Goal: Task Accomplishment & Management: Complete application form

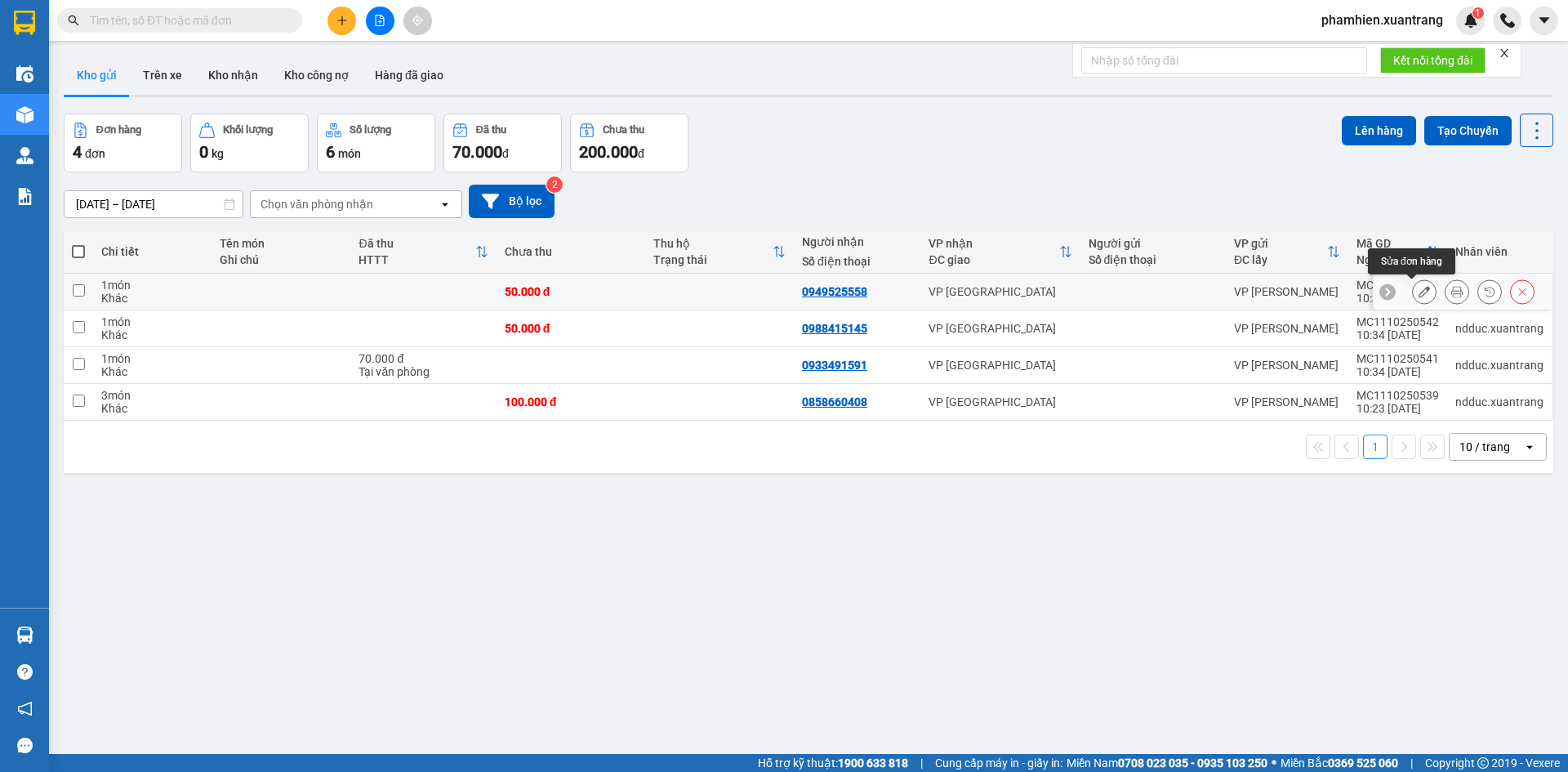
click at [1419, 294] on icon at bounding box center [1424, 291] width 11 height 11
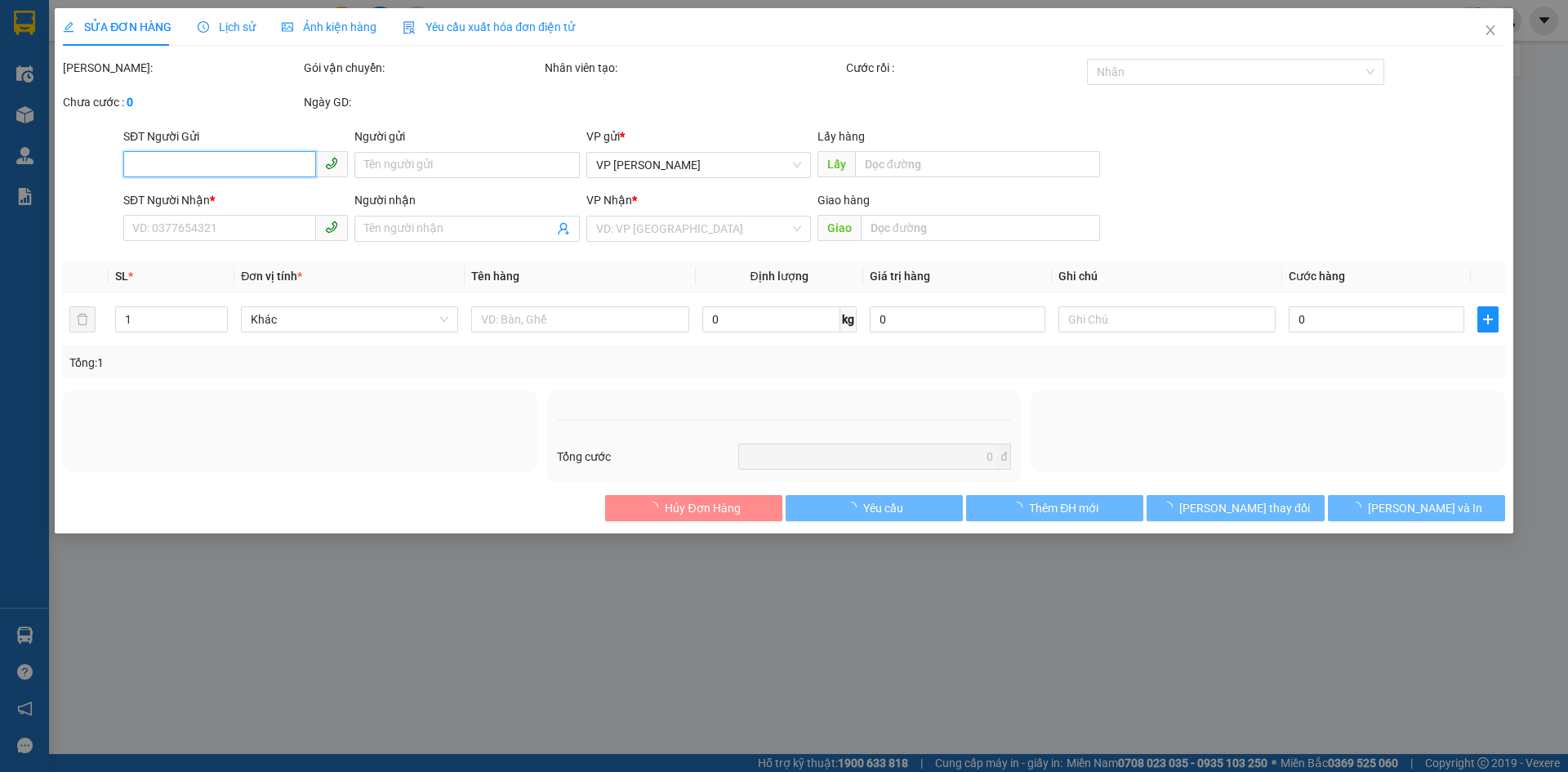
type input "0949525558"
type input "50.000"
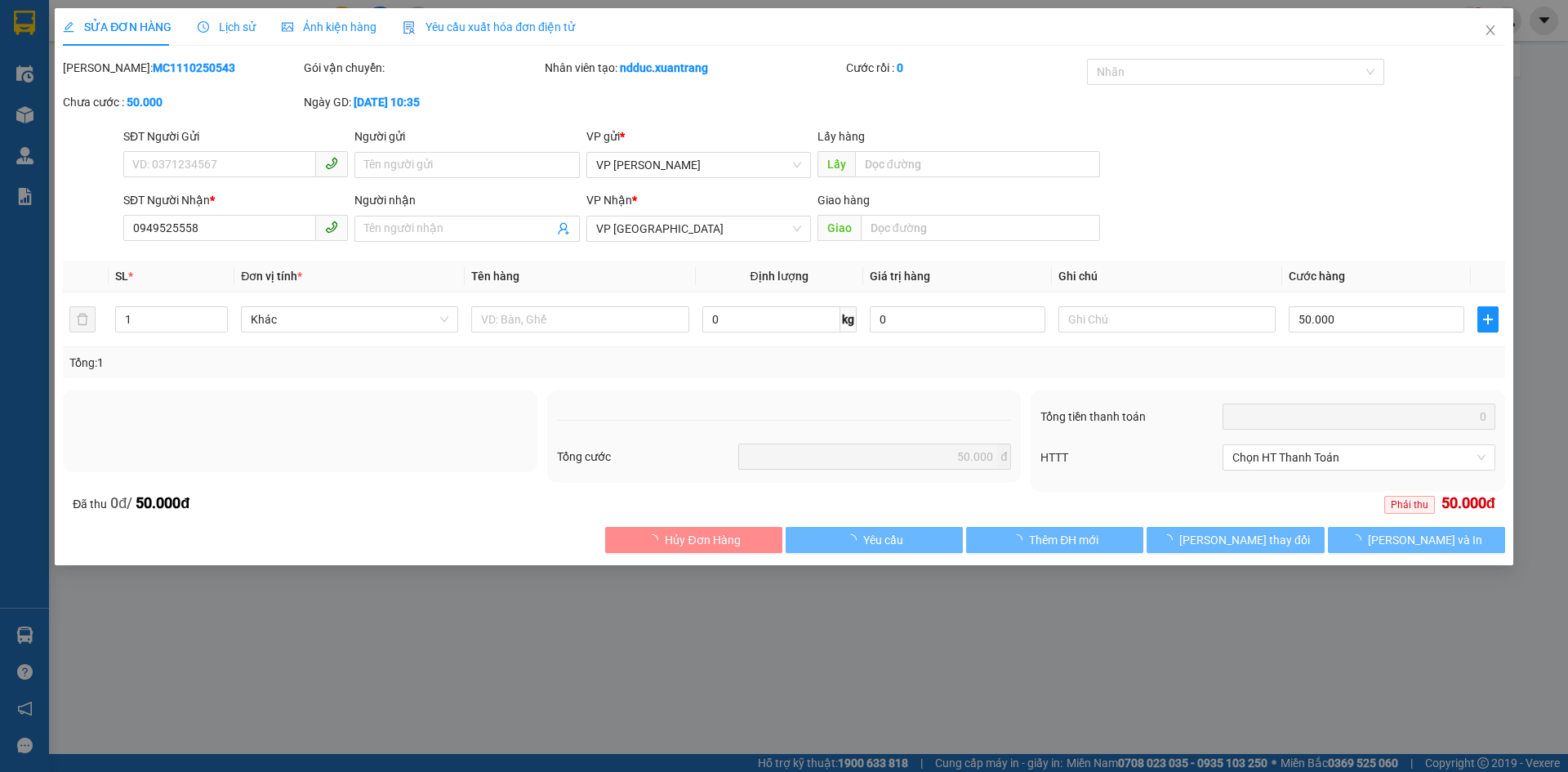
click at [420, 39] on div "Yêu cầu xuất hóa đơn điện tử" at bounding box center [489, 26] width 172 height 37
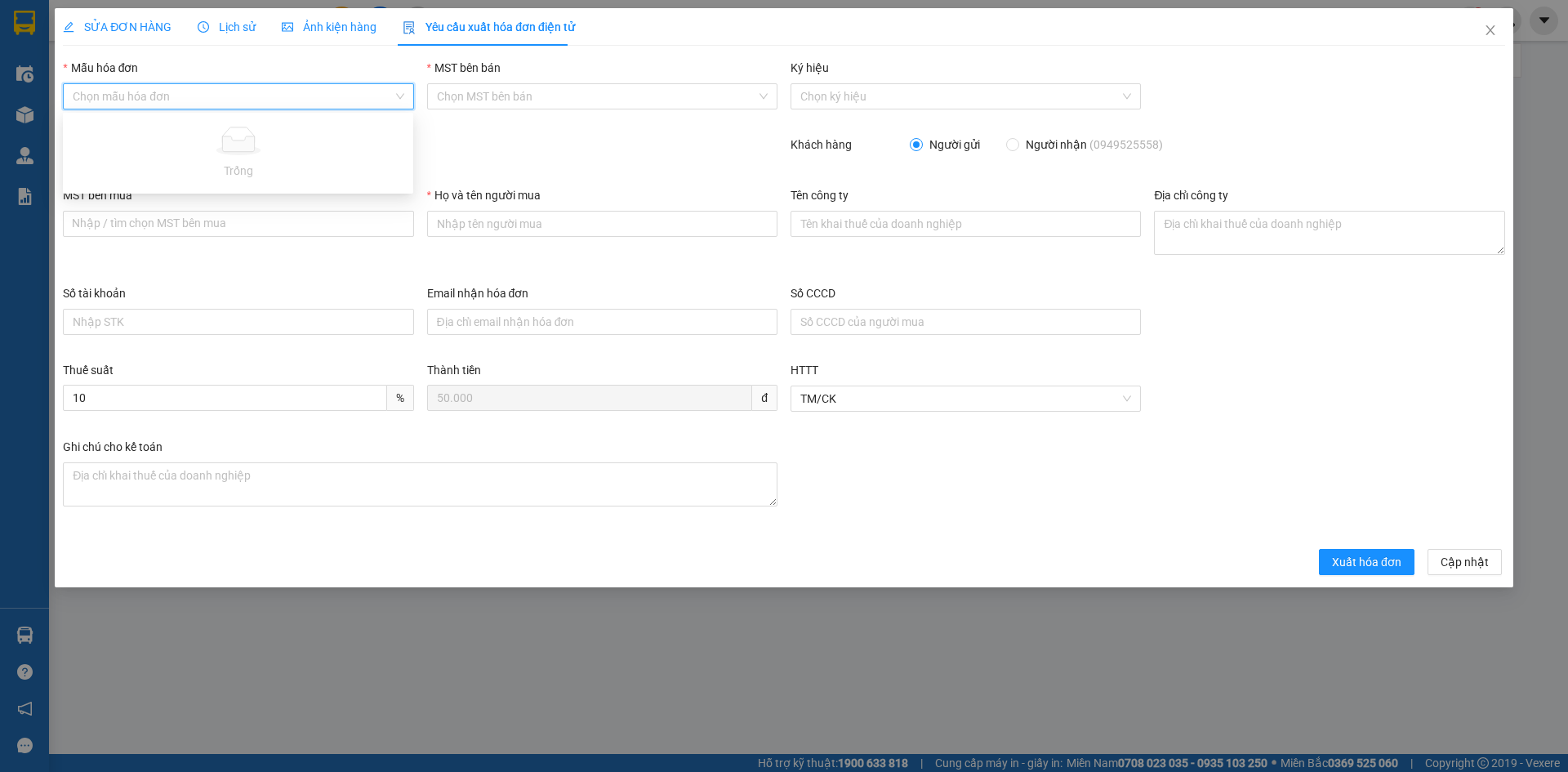
click at [113, 105] on input "Mẫu hóa đơn" at bounding box center [233, 96] width 320 height 24
click at [529, 115] on div "MST bên bán Chọn MST bên bán" at bounding box center [602, 88] width 350 height 57
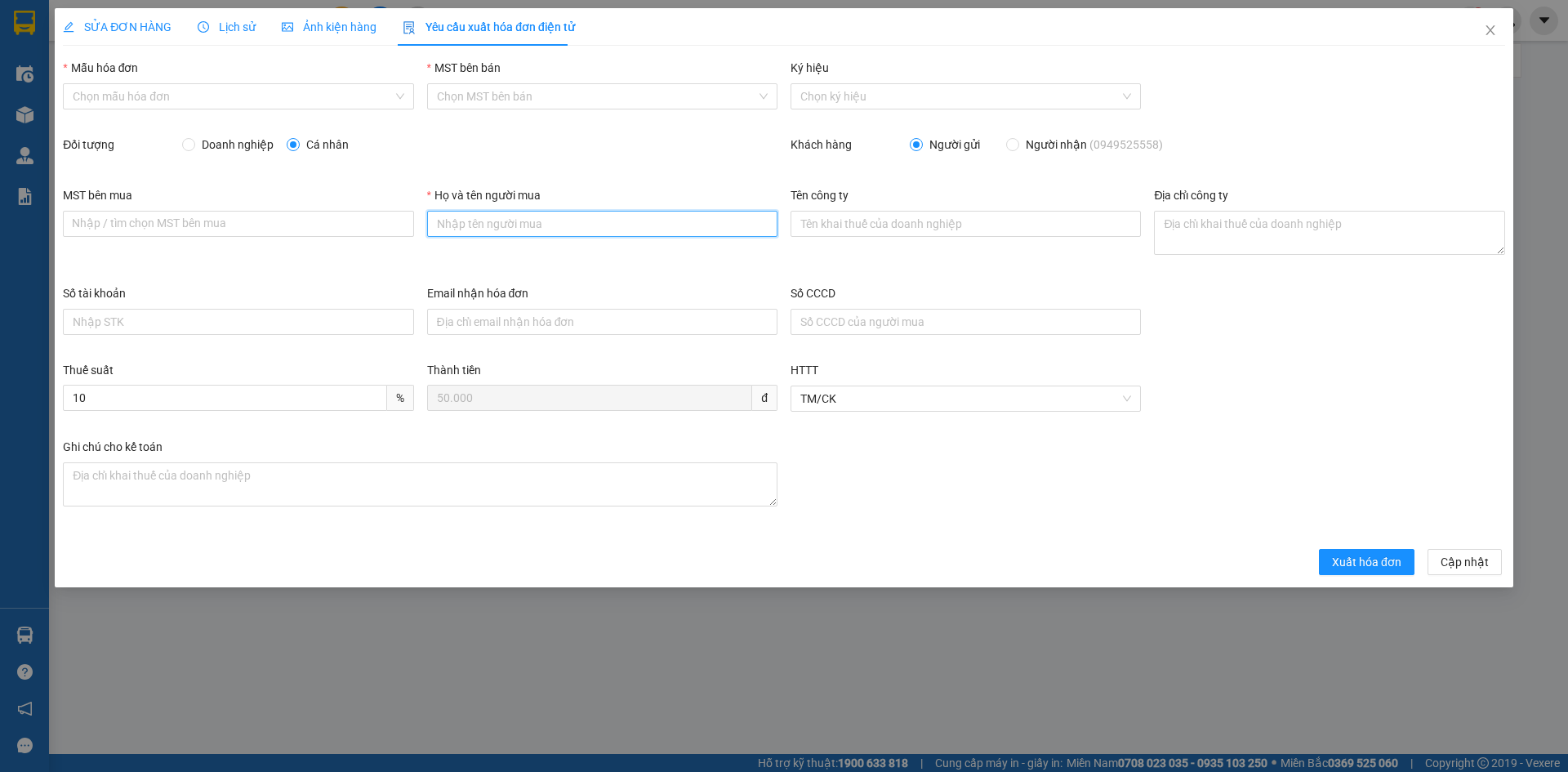
click at [610, 214] on input "Họ và tên người mua" at bounding box center [602, 224] width 350 height 26
click at [618, 152] on div "Doanh nghiệp Cá nhân" at bounding box center [480, 144] width 596 height 18
click at [1493, 36] on icon "close" at bounding box center [1490, 30] width 13 height 13
